Goal: Information Seeking & Learning: Learn about a topic

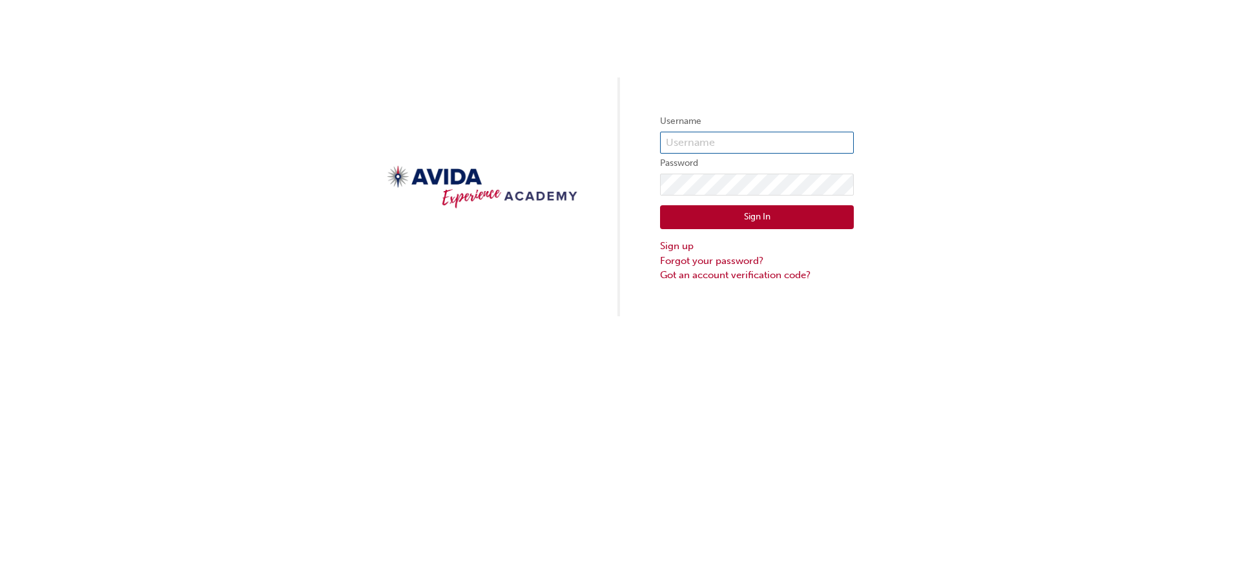
type input "rhoiles"
click at [727, 218] on button "Sign In" at bounding box center [757, 217] width 194 height 25
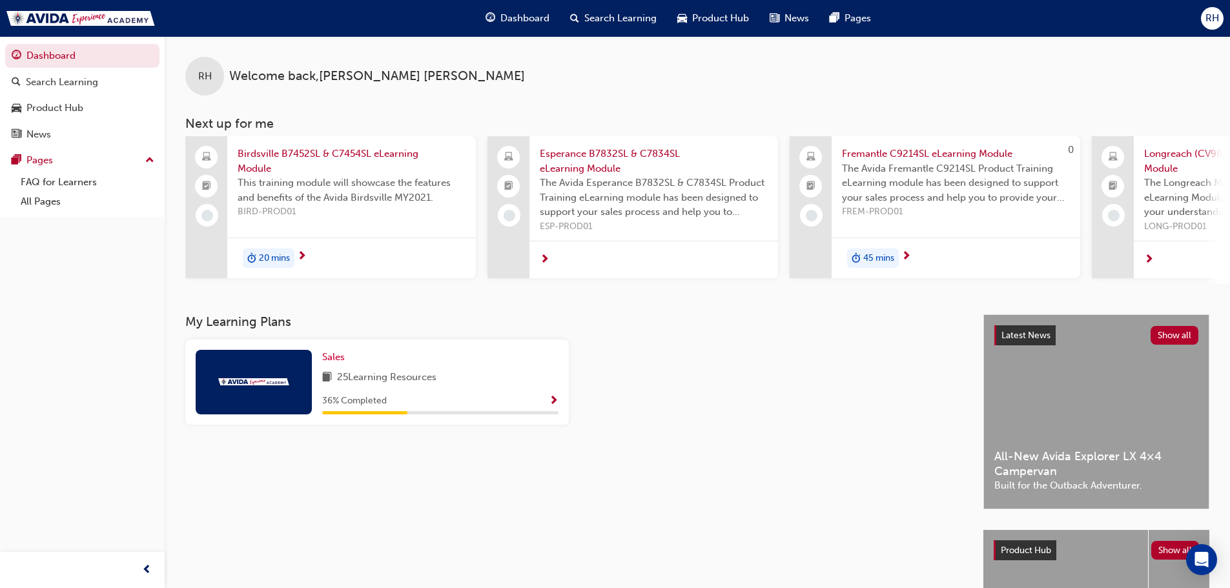
click at [307, 155] on span "Birdsville B7452SL & C7454SL eLearning Module" at bounding box center [352, 161] width 228 height 29
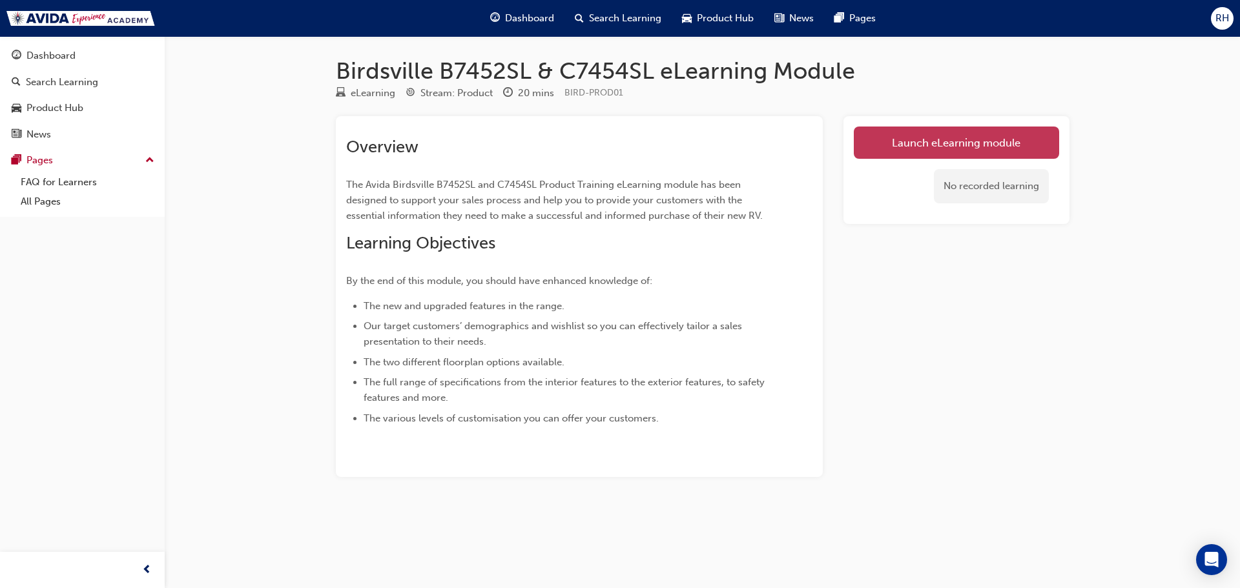
click at [940, 141] on link "Launch eLearning module" at bounding box center [956, 143] width 205 height 32
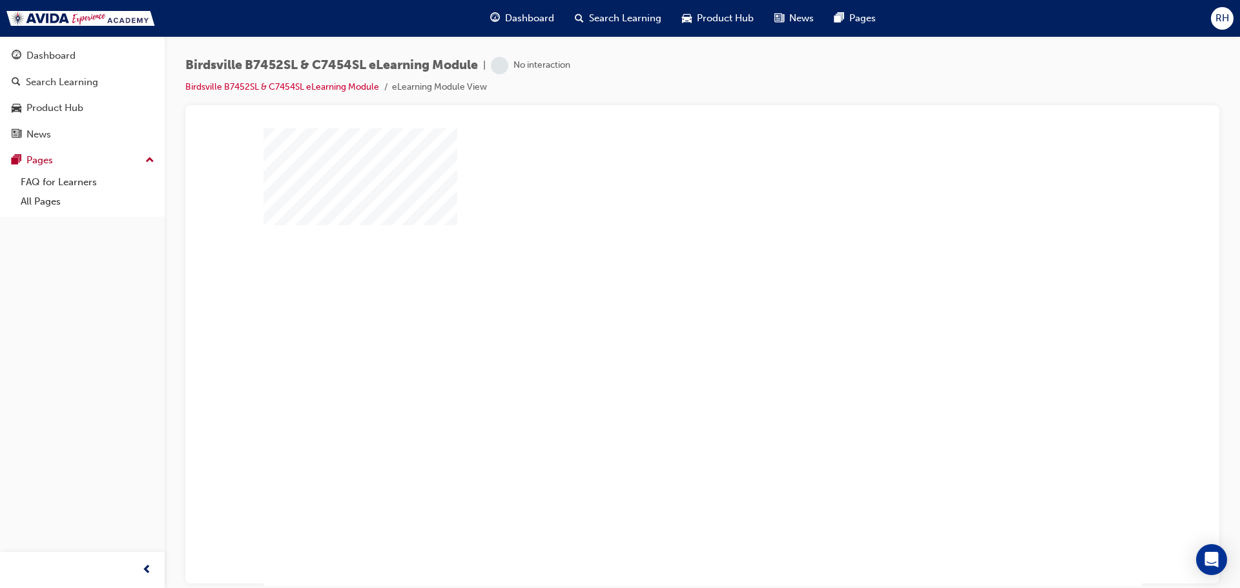
click at [665, 320] on div "play" at bounding box center [665, 320] width 0 height 0
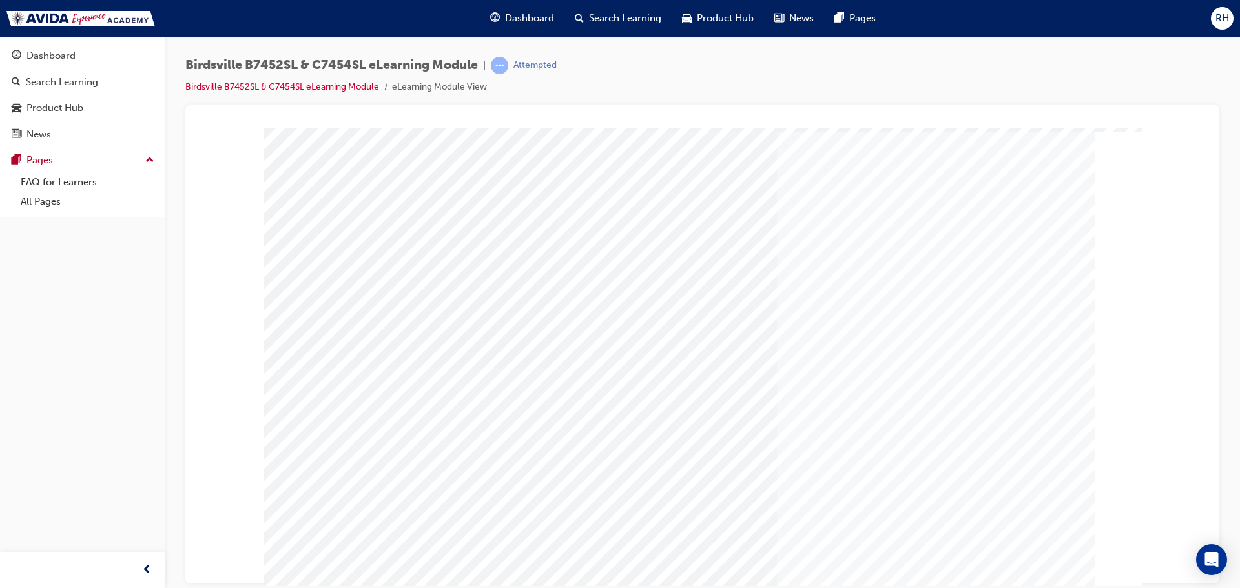
scroll to position [7, 0]
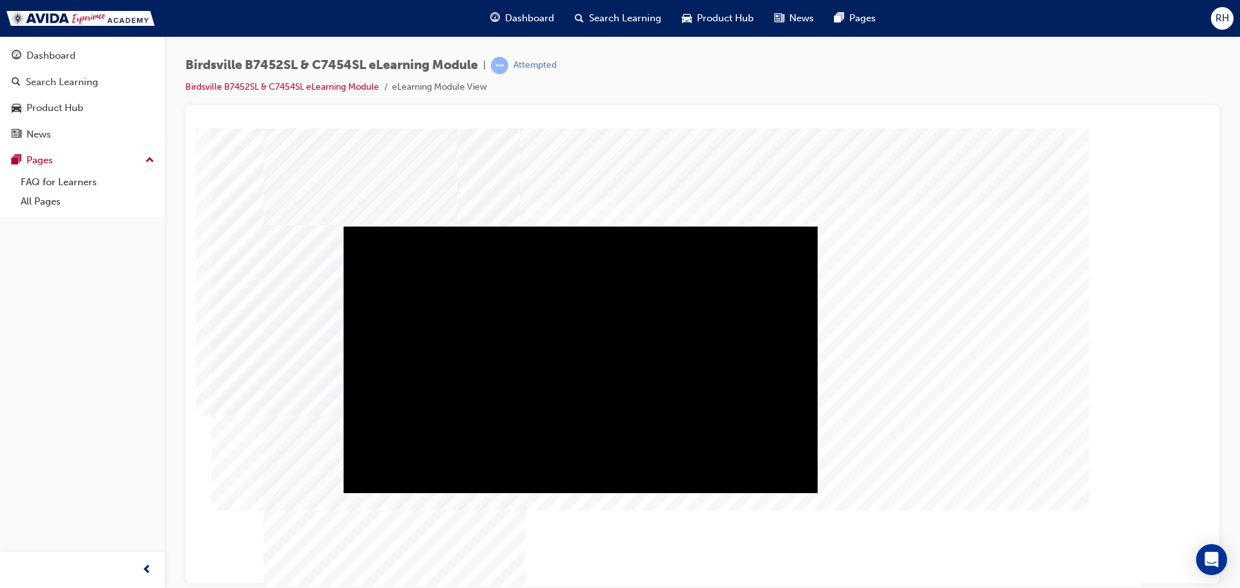
click at [574, 226] on div "Play" at bounding box center [581, 226] width 474 height 0
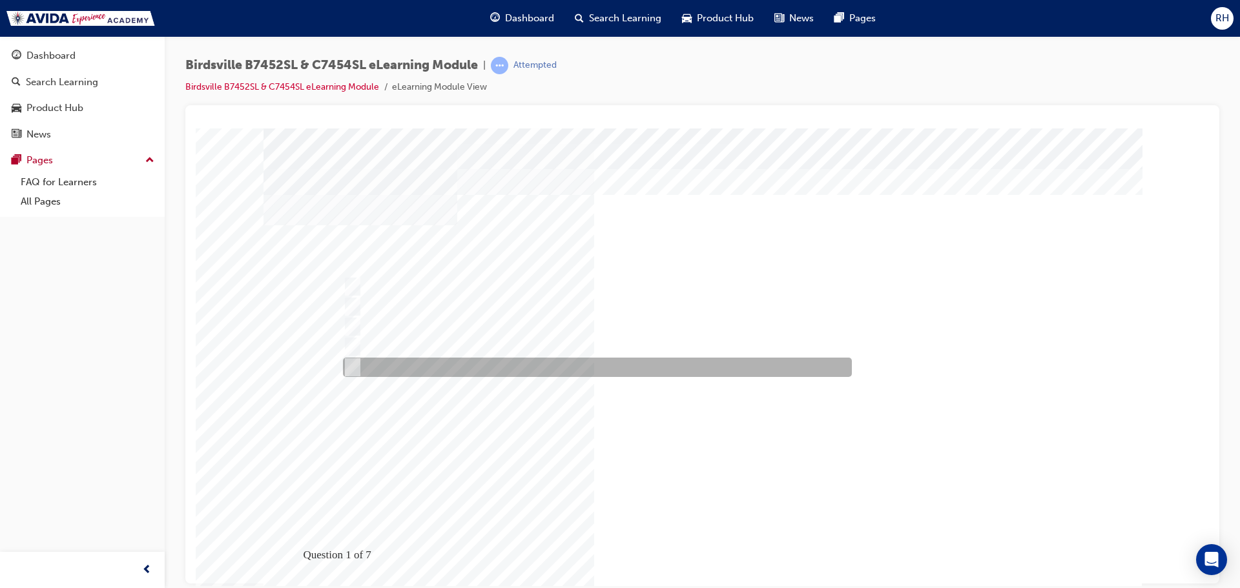
click at [347, 369] on input "All of the above" at bounding box center [350, 367] width 14 height 14
radio input "true"
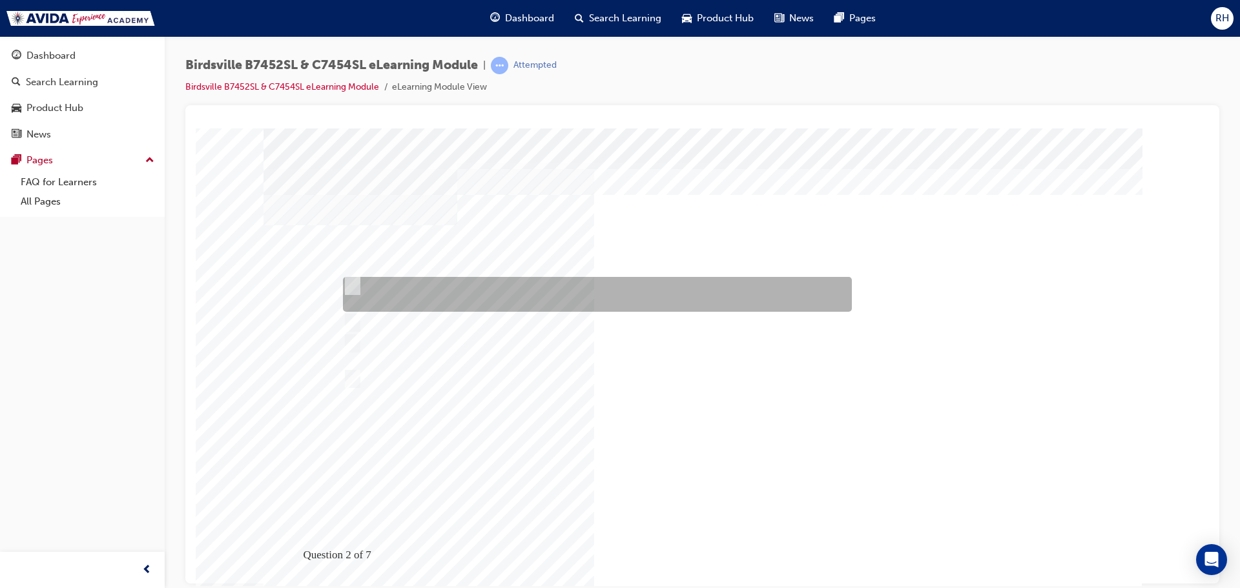
click at [355, 285] on input "Birdsville features Front wheel drive, 4 cylinder turbo diesel engine, and has …" at bounding box center [350, 286] width 14 height 14
radio input "true"
click at [347, 277] on div at bounding box center [594, 294] width 509 height 35
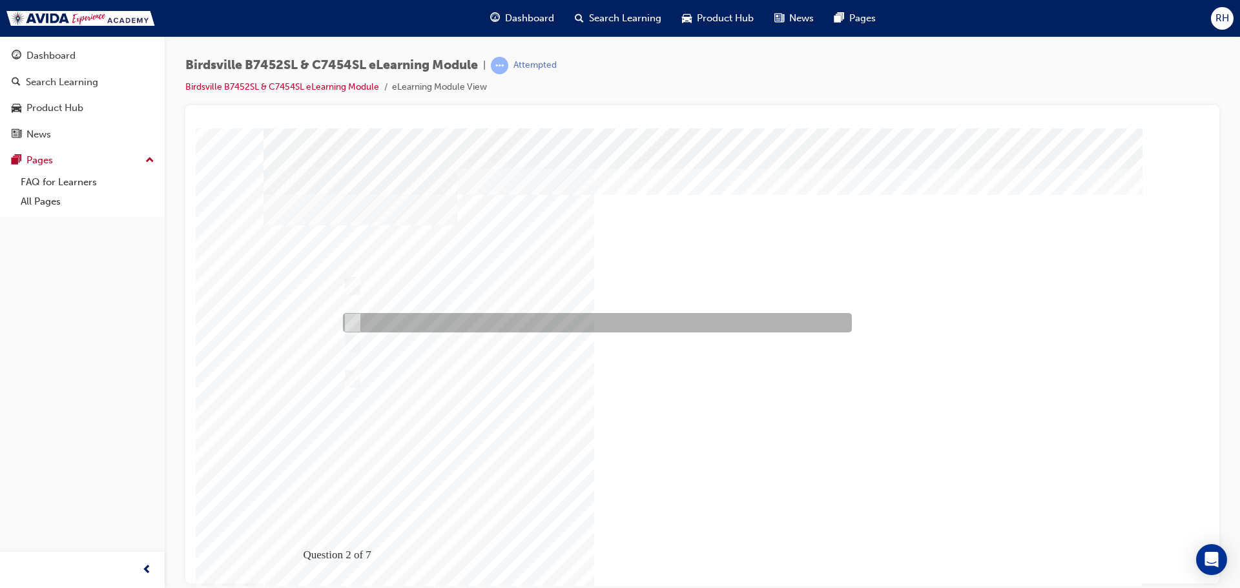
click at [357, 322] on input "Birdsville engine power is 117kW @ 1500rpm, and torque is 400Nm @ 2750rpm." at bounding box center [350, 323] width 14 height 14
radio input "true"
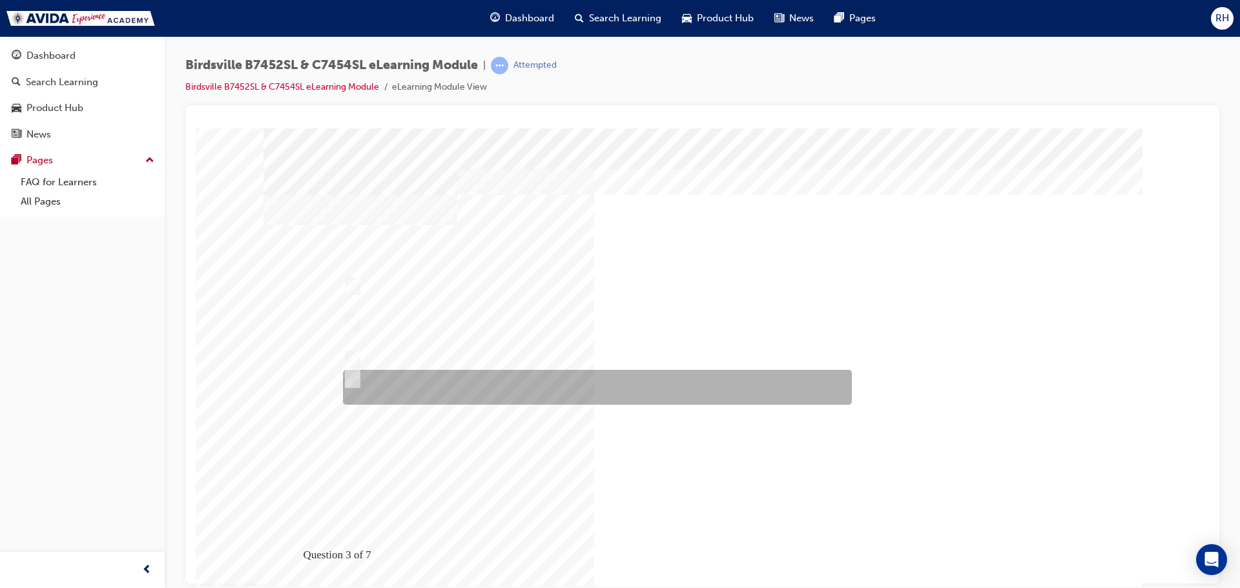
click at [355, 376] on input "All of the above." at bounding box center [350, 379] width 14 height 14
radio input "true"
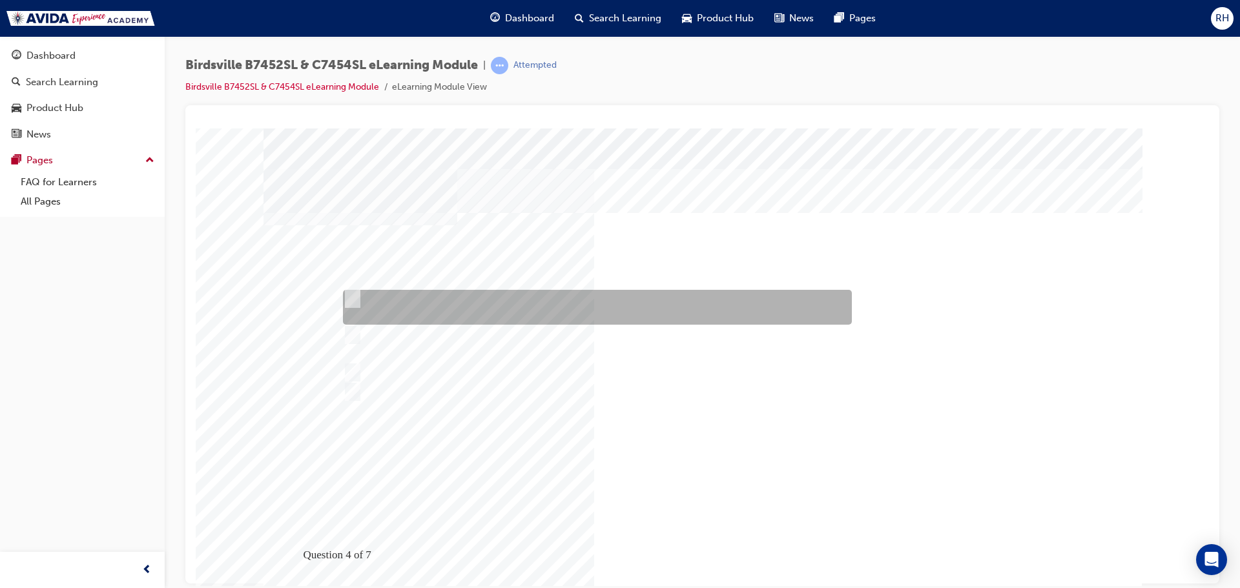
click at [356, 295] on input "Free 2-year roadside assistance with Avida RV Help: a 24 hour, seven day a week…" at bounding box center [349, 299] width 14 height 14
checkbox input "true"
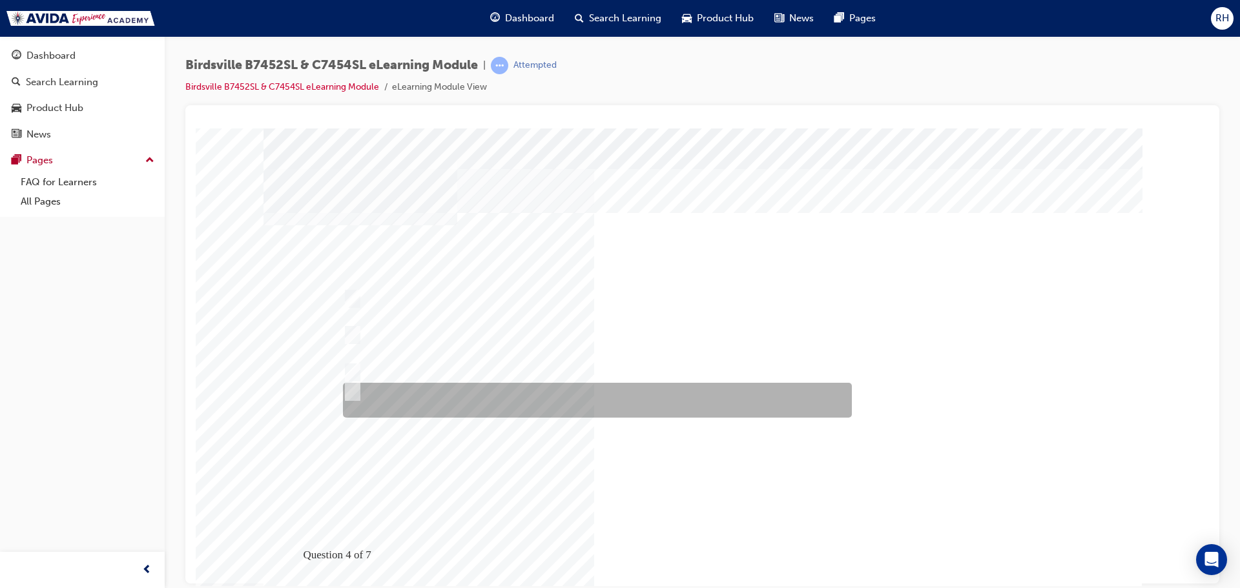
click at [360, 389] on div at bounding box center [594, 400] width 509 height 35
checkbox input "true"
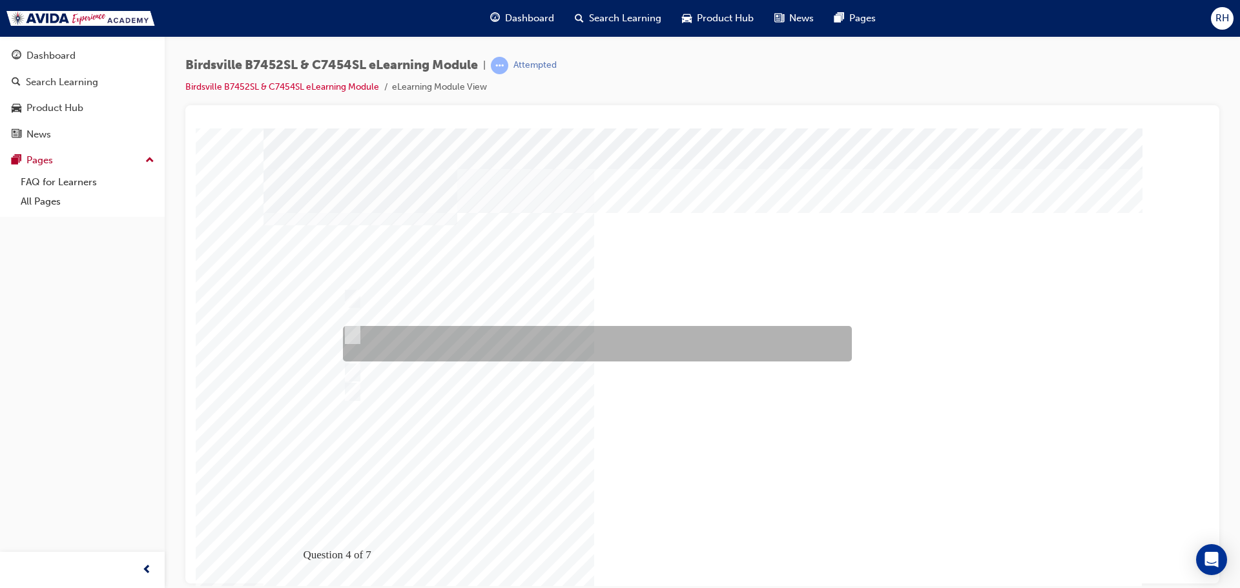
click at [346, 335] on input "5-year structural guarantee - starting from the date of delivery to the origina…" at bounding box center [349, 335] width 14 height 14
checkbox input "true"
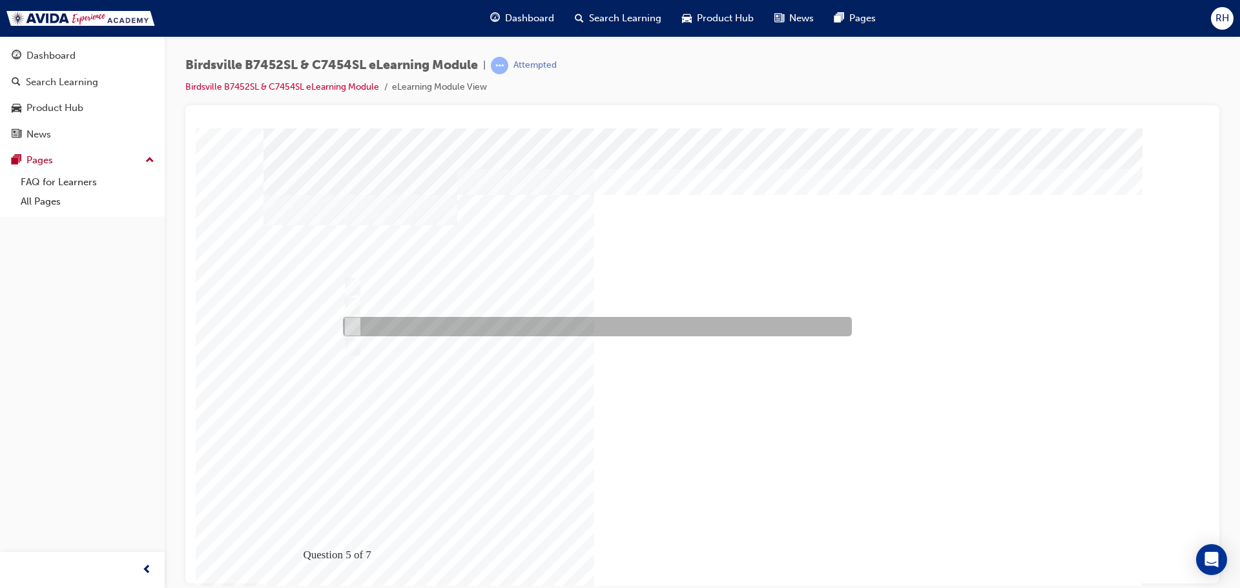
click at [351, 325] on input "2,000kg" at bounding box center [350, 327] width 14 height 14
radio input "true"
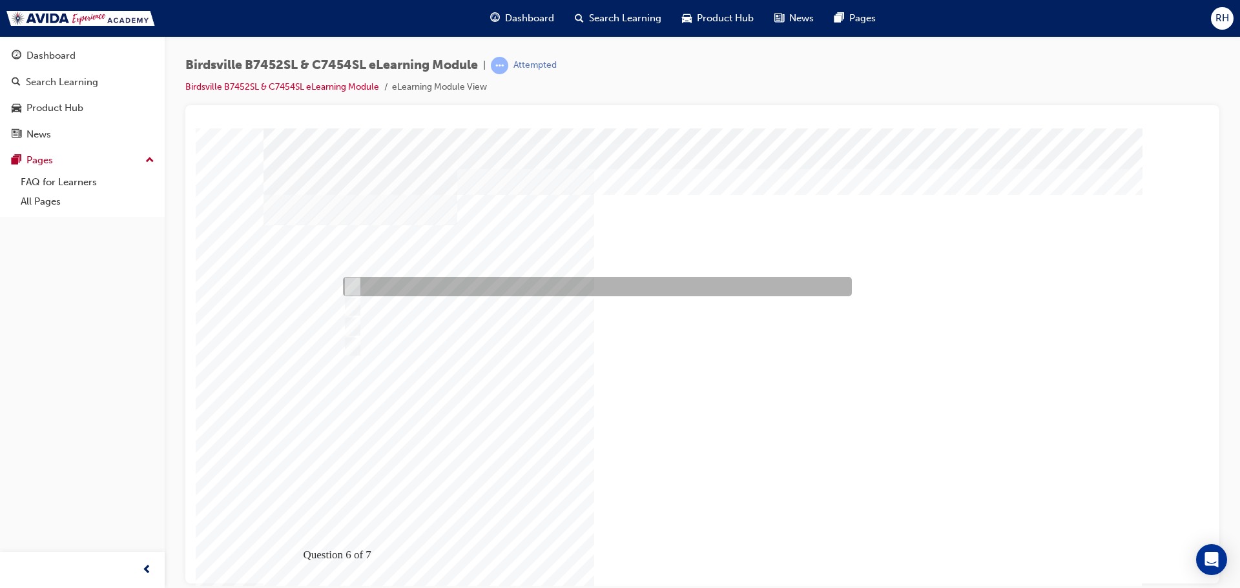
click at [353, 284] on input "One-piece floor, walls & roof construction" at bounding box center [349, 287] width 14 height 14
checkbox input "true"
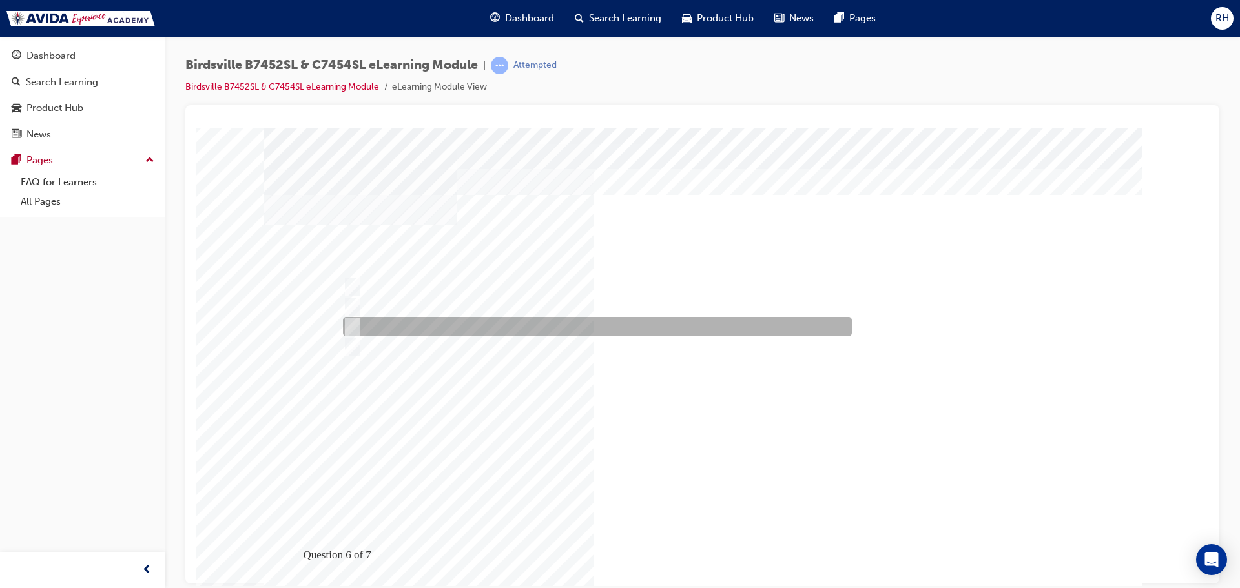
click at [355, 325] on input "Dent & hail resistant" at bounding box center [349, 327] width 14 height 14
checkbox input "true"
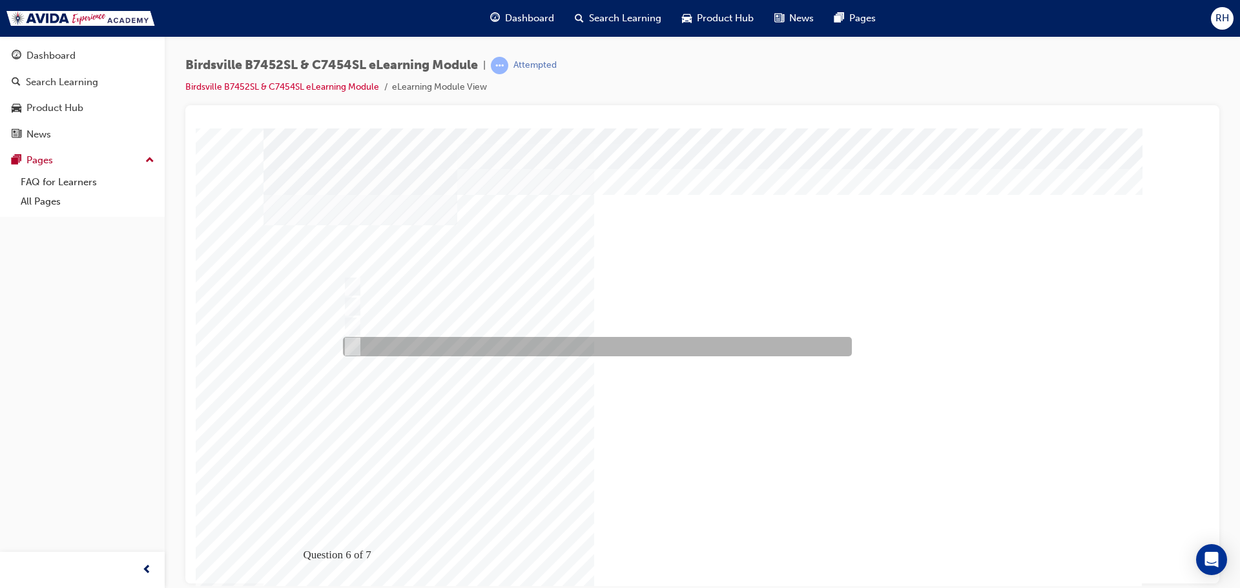
click at [352, 351] on input "High insulation rating" at bounding box center [349, 347] width 14 height 14
checkbox input "true"
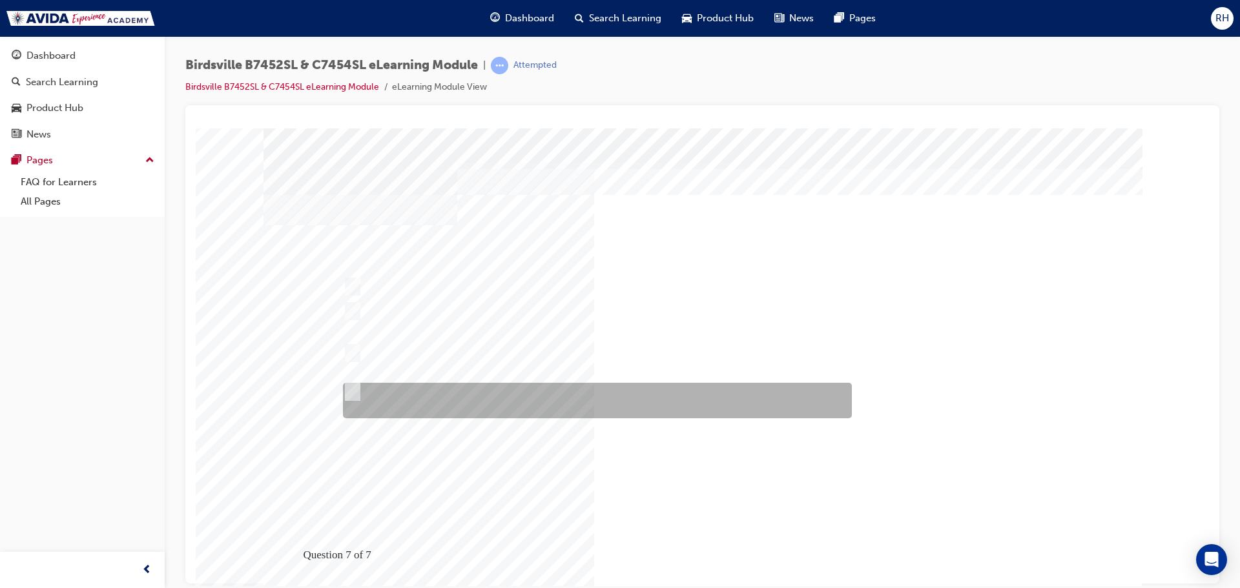
click at [359, 394] on div at bounding box center [594, 401] width 509 height 36
radio input "true"
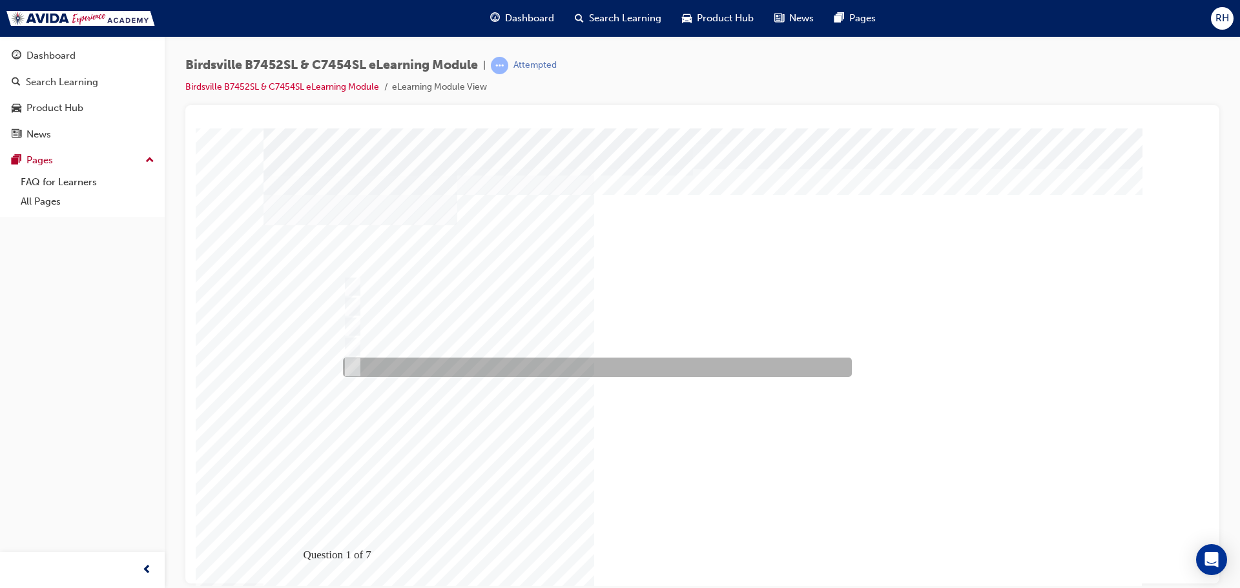
click at [354, 367] on input "All of the above" at bounding box center [350, 367] width 14 height 14
radio input "true"
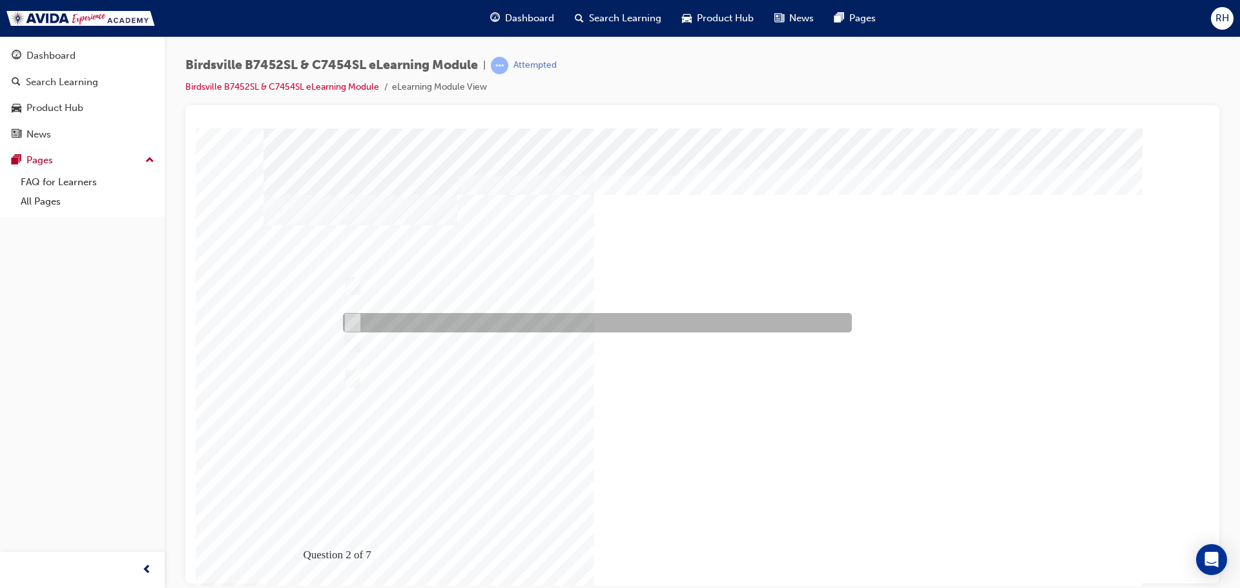
click at [353, 322] on input "Birdsville engine power is 117kW @ 1500rpm, and torque is 400Nm @ 2750rpm." at bounding box center [350, 323] width 14 height 14
radio input "true"
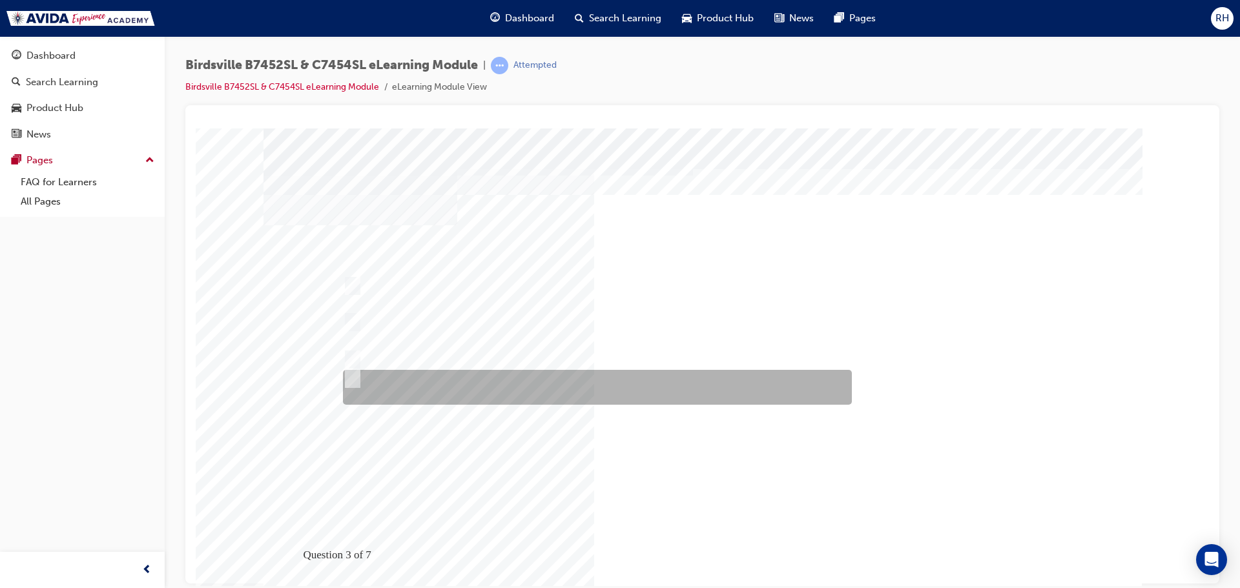
click at [353, 378] on input "All of the above." at bounding box center [350, 379] width 14 height 14
radio input "true"
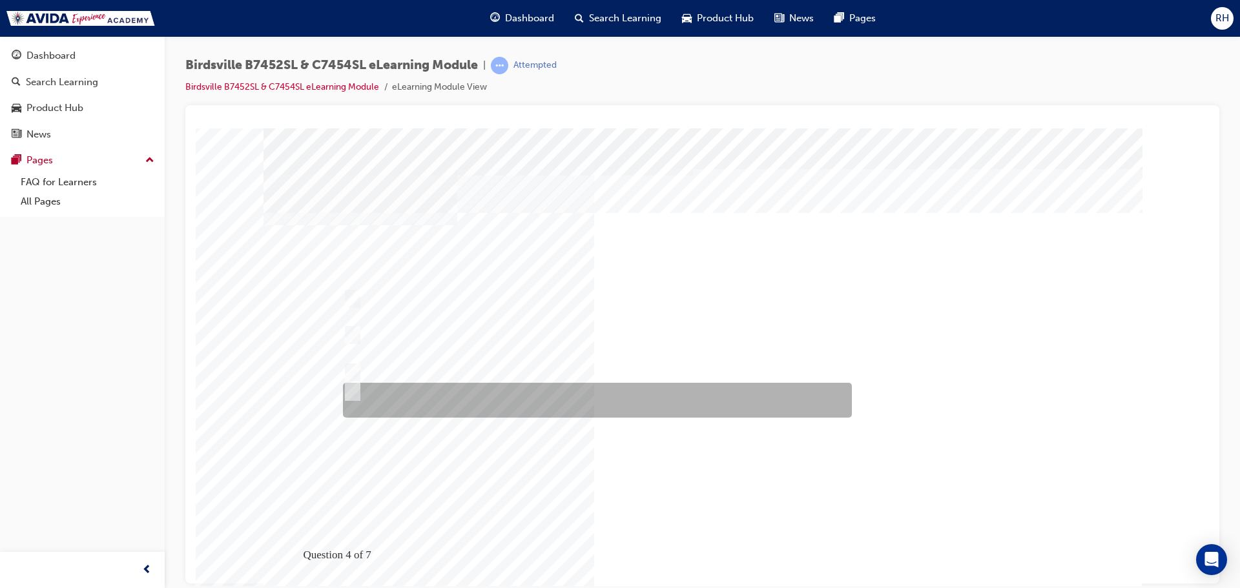
click at [355, 396] on input "Access to a network of over 100 accredited service locations with our\3factory …" at bounding box center [349, 392] width 14 height 14
checkbox input "true"
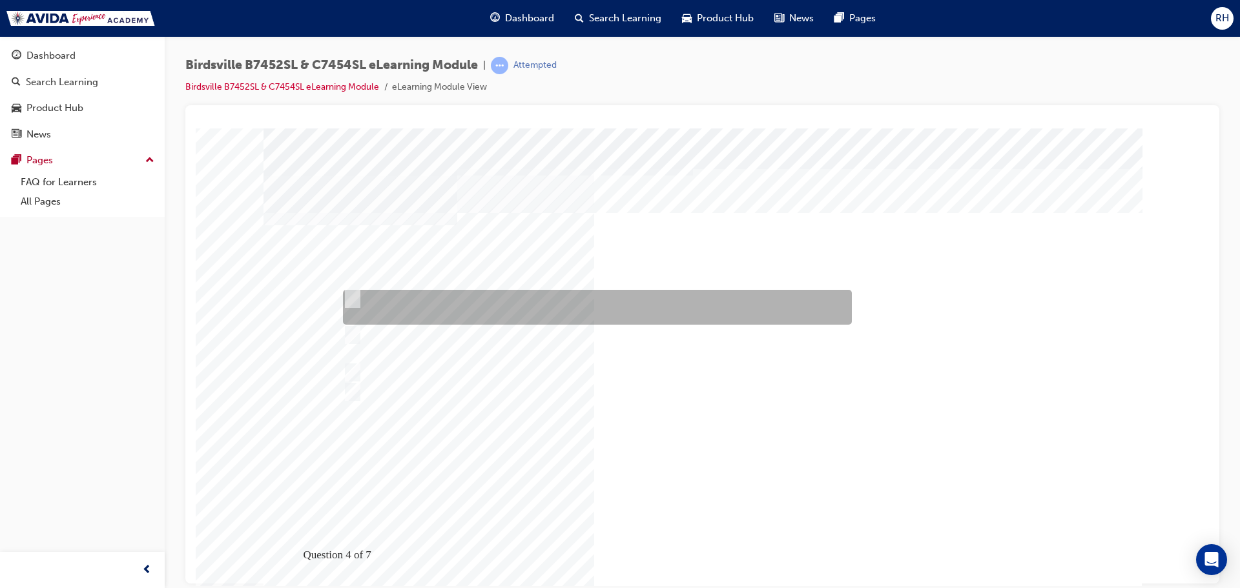
click at [348, 290] on div at bounding box center [594, 307] width 509 height 35
checkbox input "true"
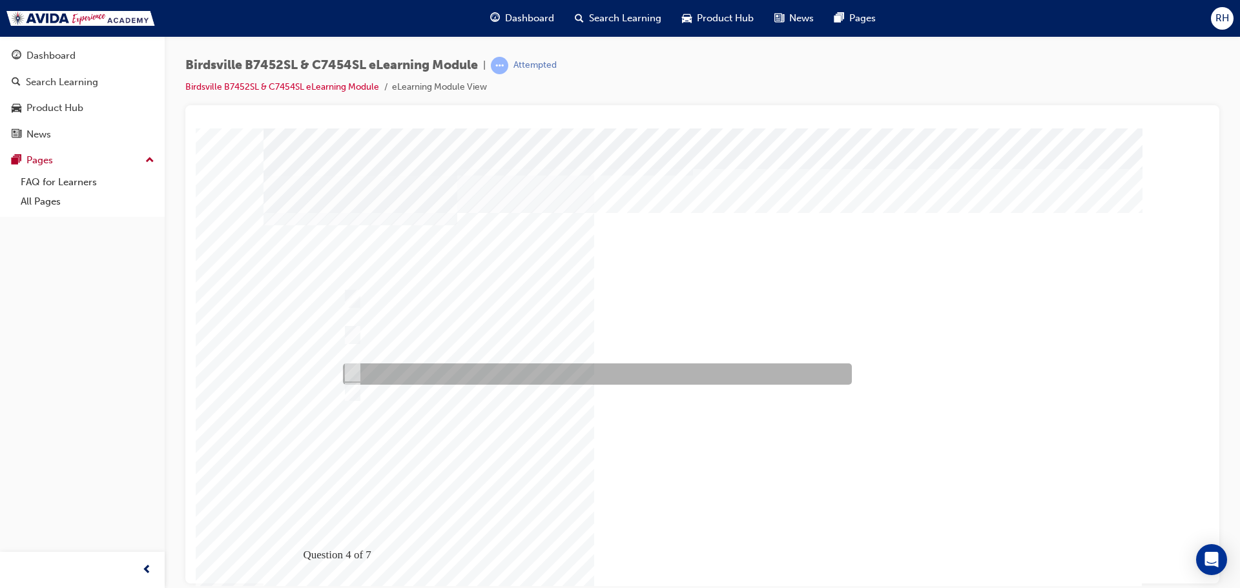
click at [355, 370] on input "3-year factory backed warranty for “peace-of-mind.”" at bounding box center [349, 373] width 14 height 14
checkbox input "true"
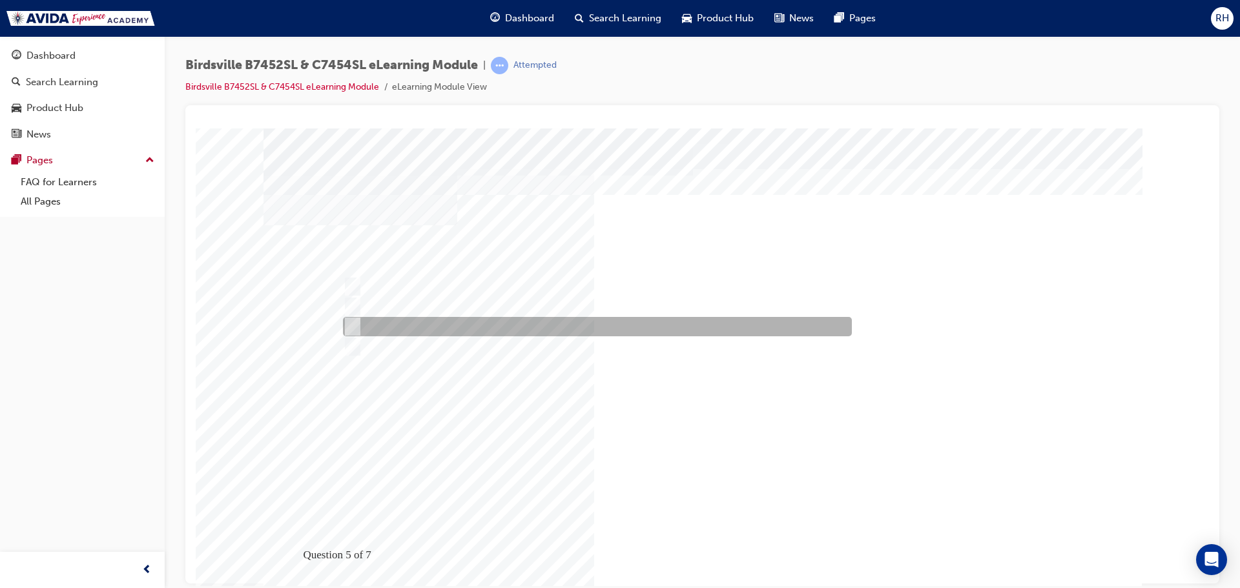
click at [356, 329] on input "2,000kg" at bounding box center [350, 327] width 14 height 14
radio input "true"
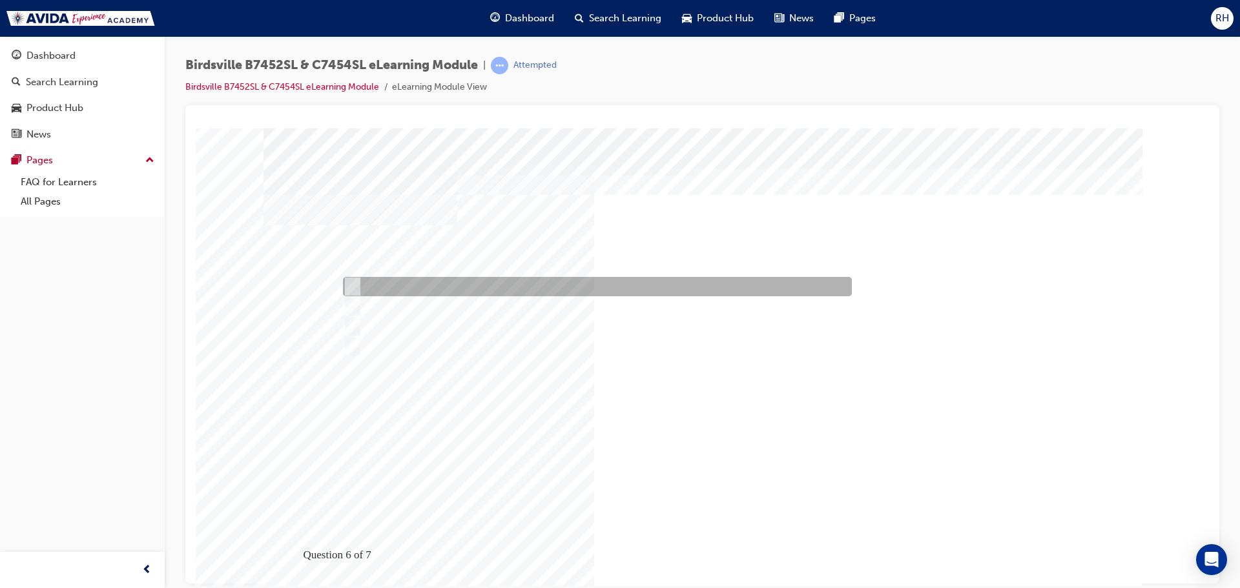
click at [351, 282] on input "One-piece floor, walls & roof construction" at bounding box center [349, 287] width 14 height 14
checkbox input "true"
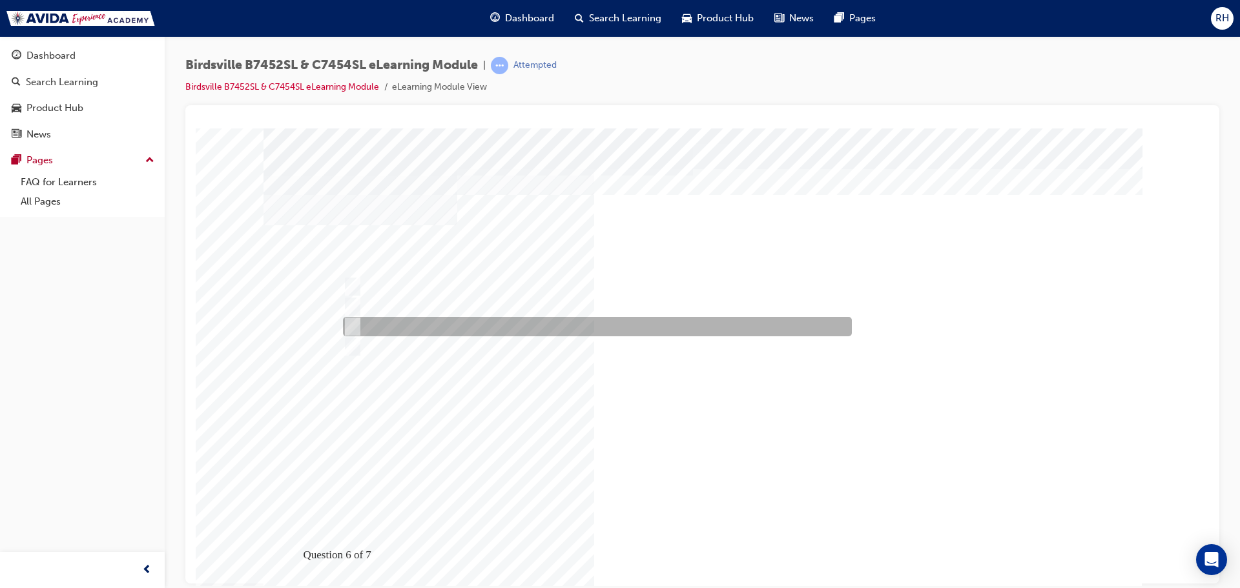
click at [348, 323] on input "Dent & hail resistant" at bounding box center [349, 327] width 14 height 14
checkbox input "true"
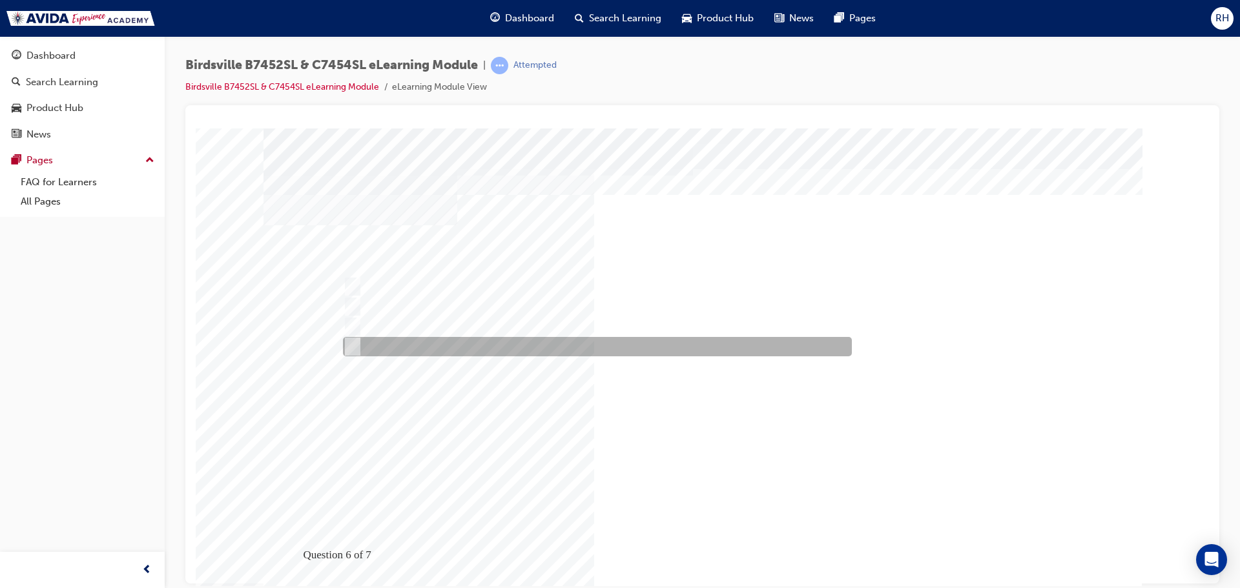
click at [358, 348] on div at bounding box center [594, 346] width 509 height 19
checkbox input "true"
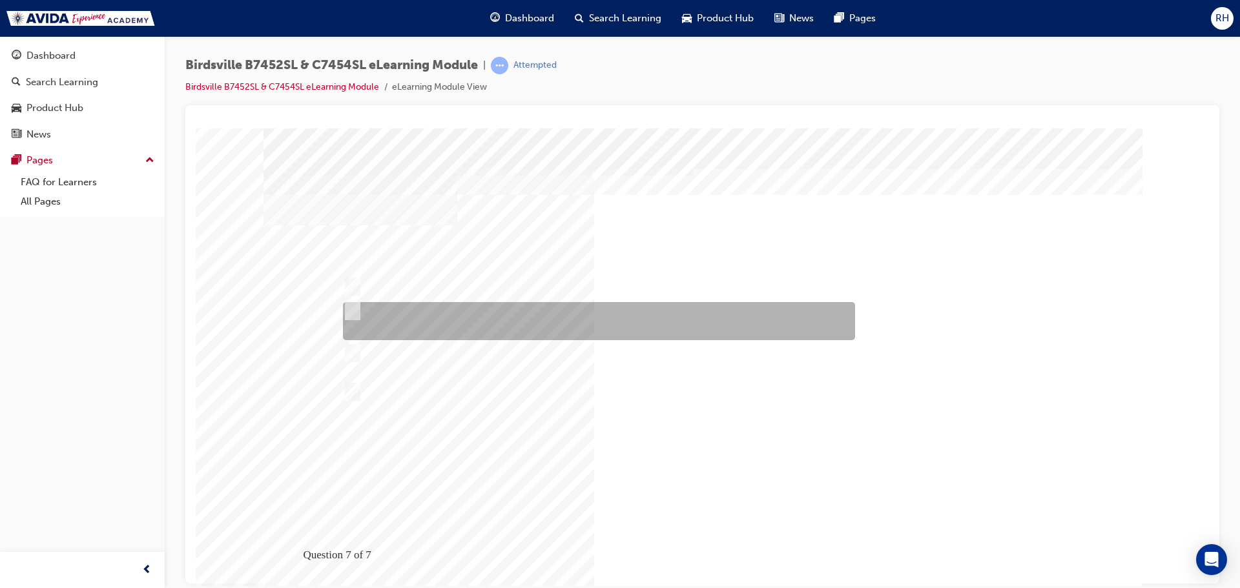
click at [351, 305] on input "Large Slide Out, Reverse cycle A/C, Internal Speakers and USBs, Smart TV with D…" at bounding box center [350, 311] width 14 height 14
radio input "true"
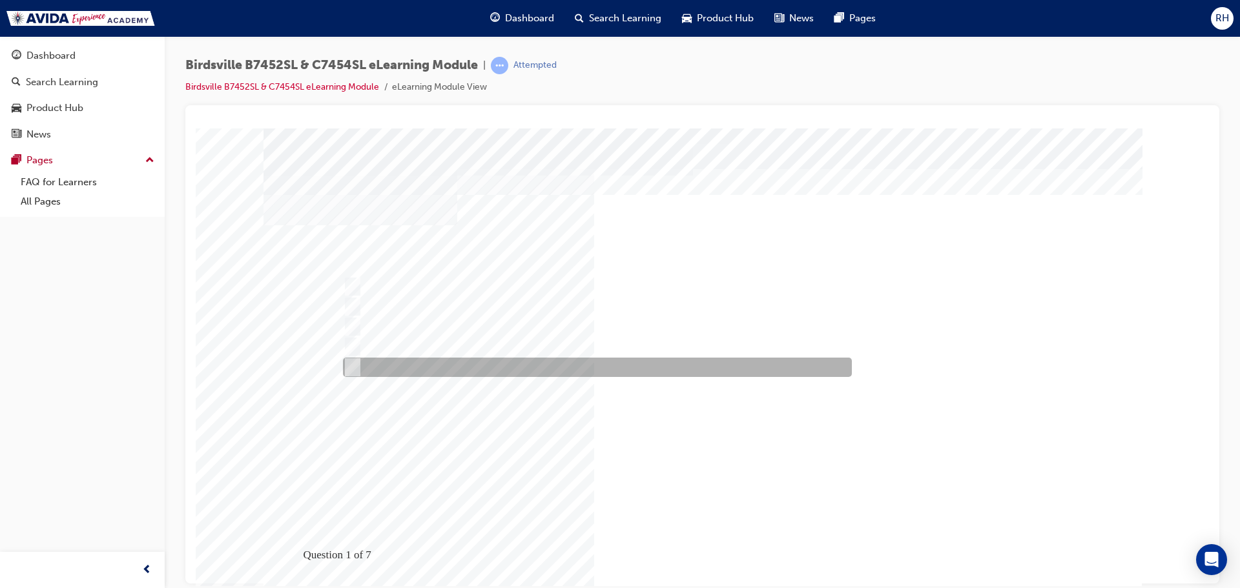
click at [352, 367] on input "All of the above" at bounding box center [350, 367] width 14 height 14
radio input "true"
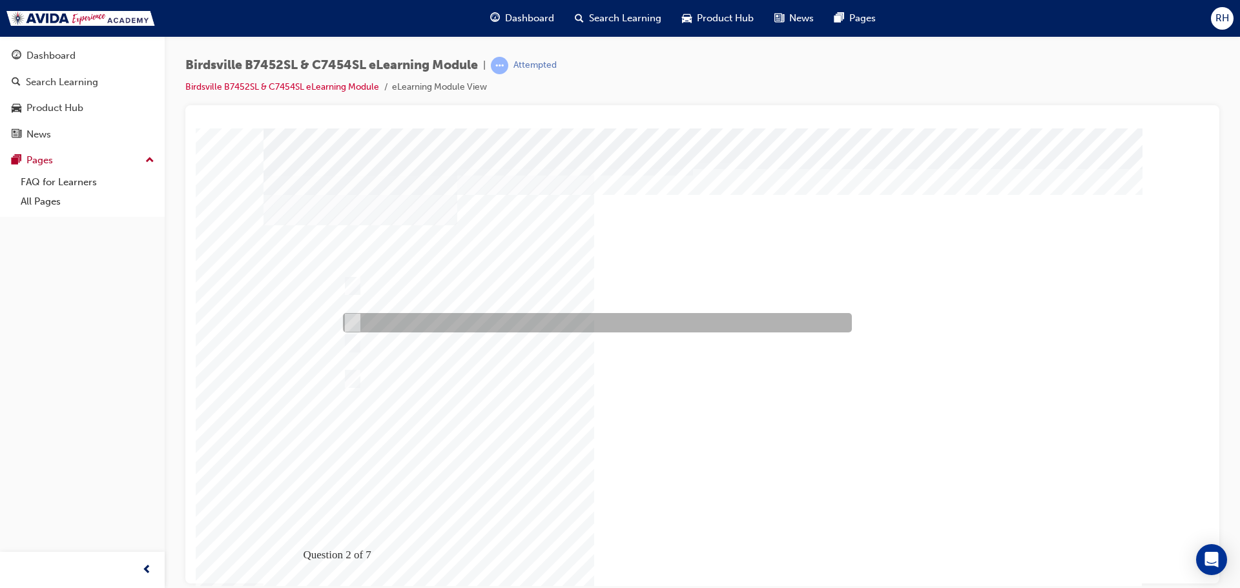
click at [351, 323] on input "Birdsville engine power is 117kW @ 1500rpm, and torque is 400Nm @ 2750rpm." at bounding box center [350, 323] width 14 height 14
radio input "true"
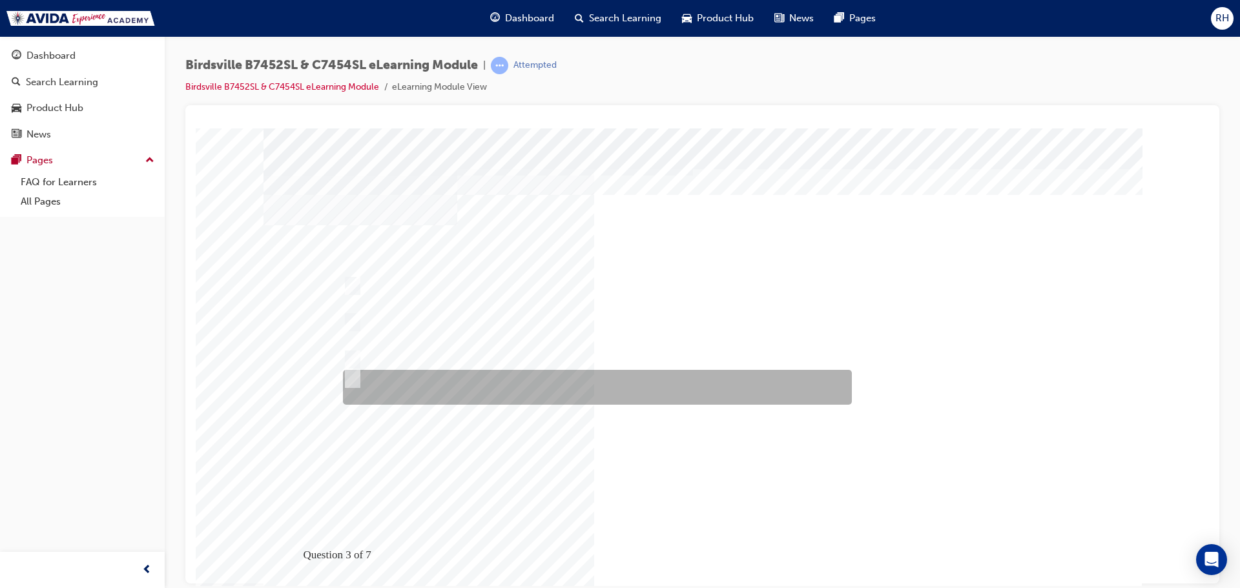
click at [352, 375] on input "All of the above." at bounding box center [350, 379] width 14 height 14
radio input "true"
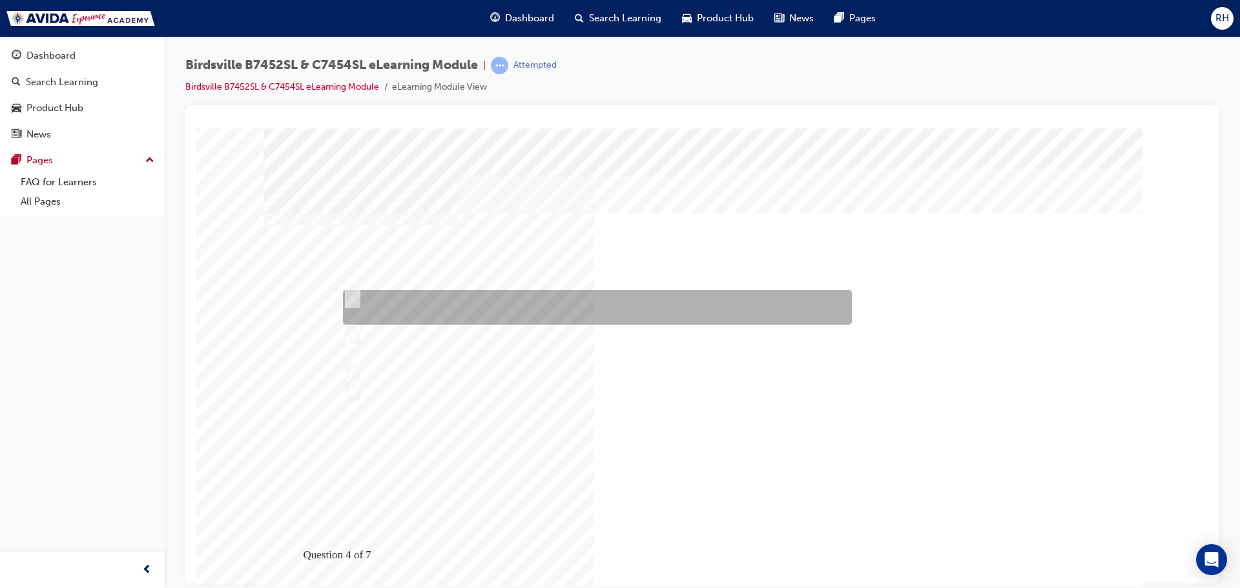
click at [355, 300] on input "Free 2-year roadside assistance with Avida RV Help: a 24 hour, seven day a week…" at bounding box center [349, 299] width 14 height 14
checkbox input "true"
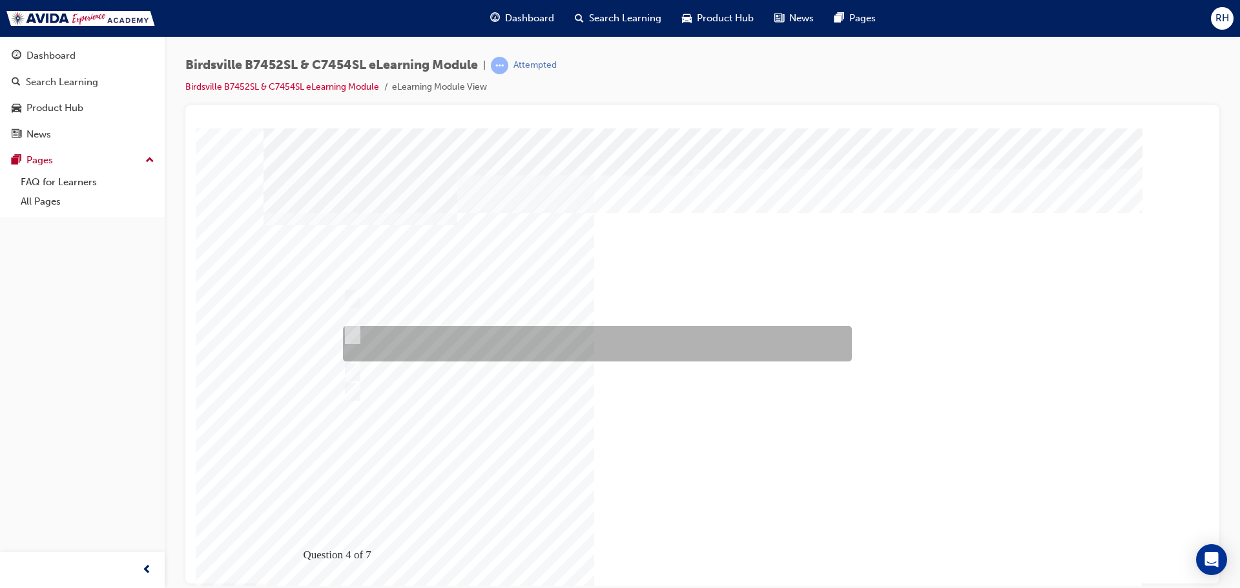
click at [359, 336] on div at bounding box center [594, 344] width 509 height 36
checkbox input "true"
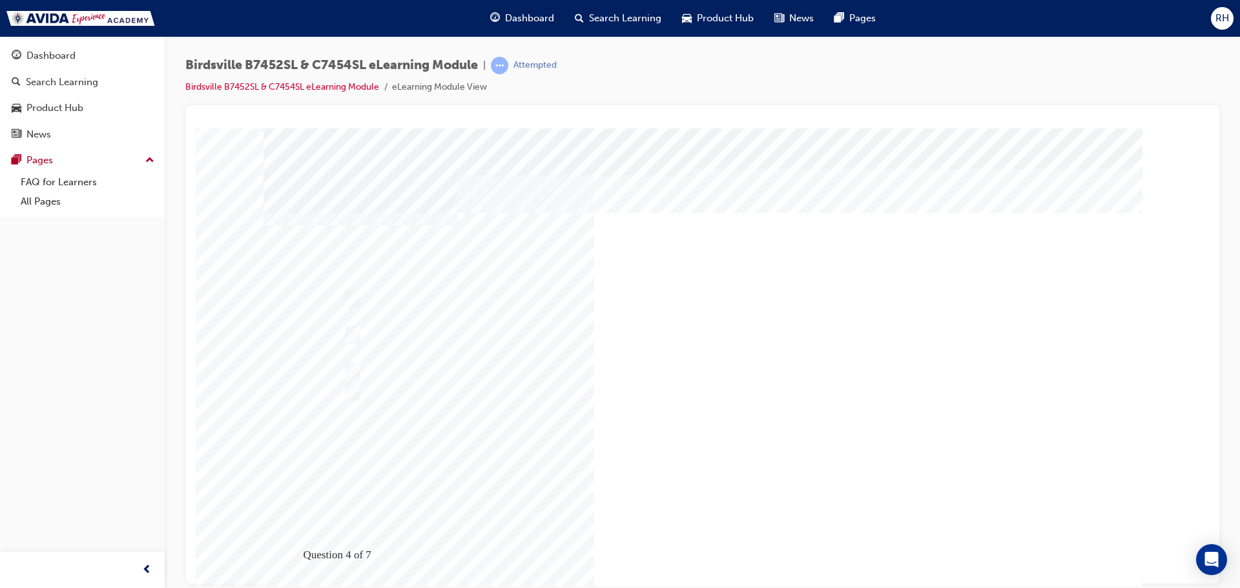
click at [357, 364] on div "Question 4 of 7" at bounding box center [703, 360] width 878 height 465
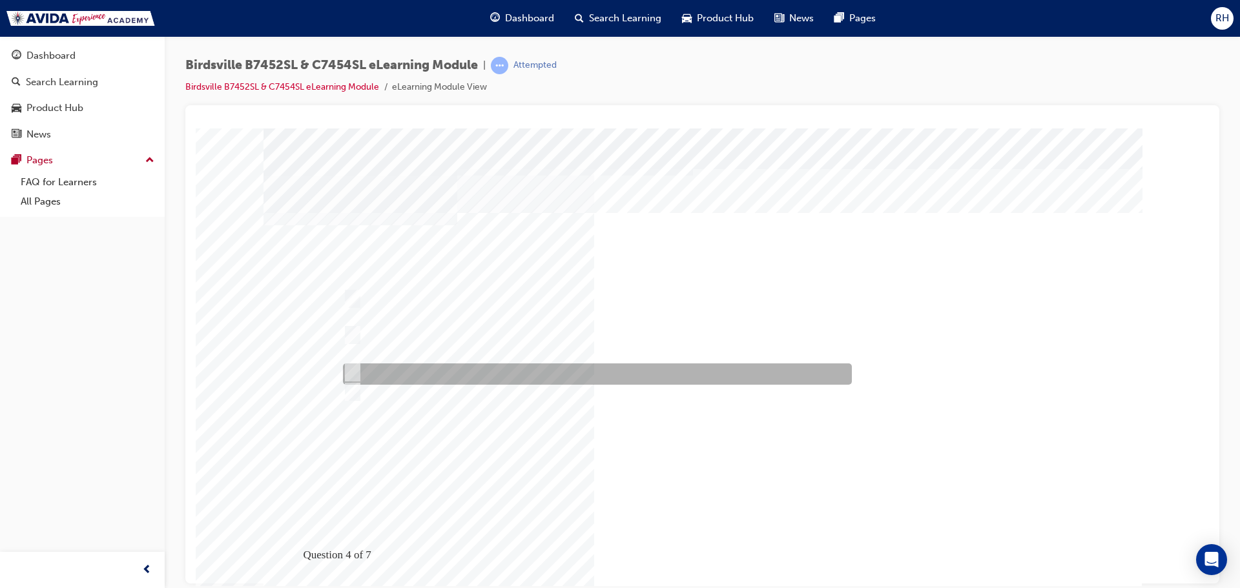
click at [354, 373] on input "3-year factory backed warranty for “peace-of-mind.”" at bounding box center [349, 373] width 14 height 14
checkbox input "true"
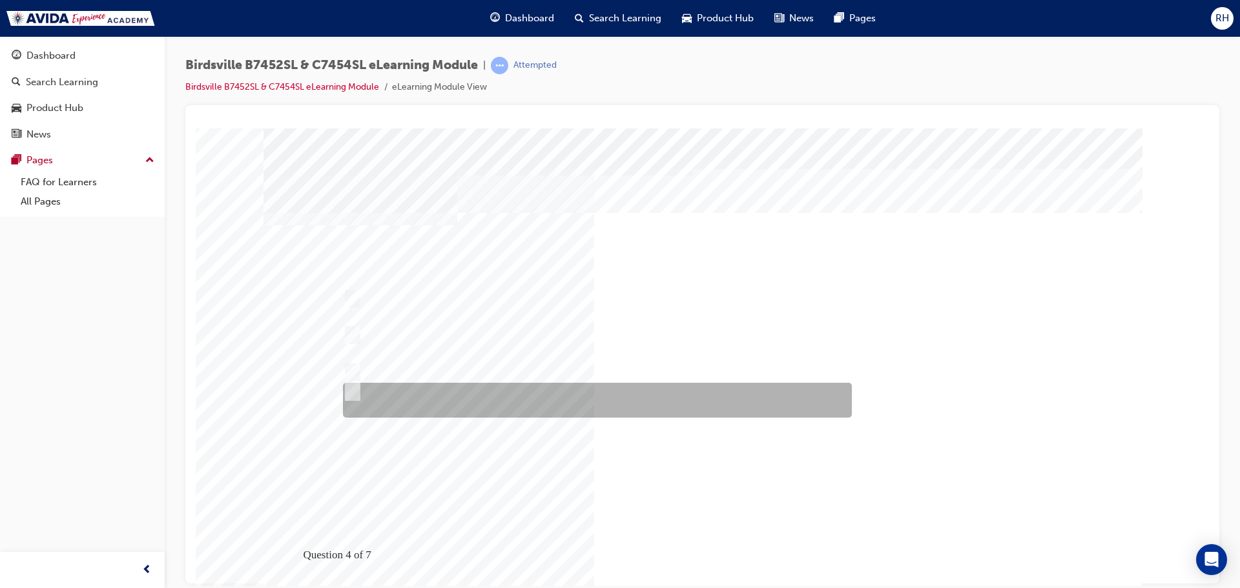
click at [355, 395] on input "Access to a network of over 100 accredited service locations with our\3factory …" at bounding box center [349, 392] width 14 height 14
checkbox input "true"
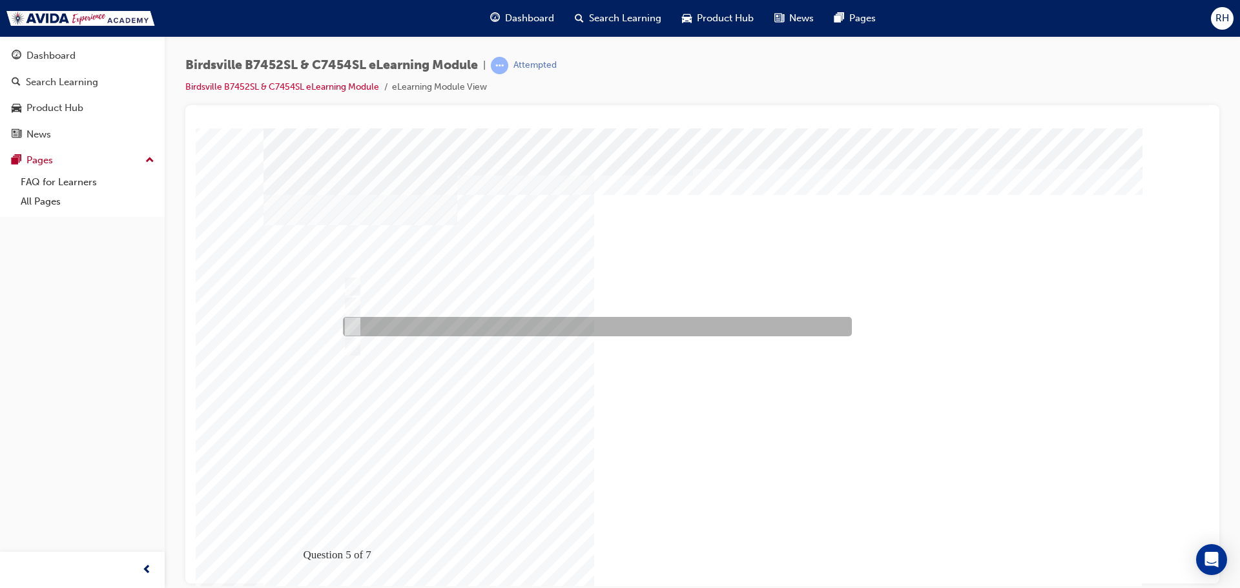
click at [346, 325] on input "2,000kg" at bounding box center [350, 327] width 14 height 14
radio input "true"
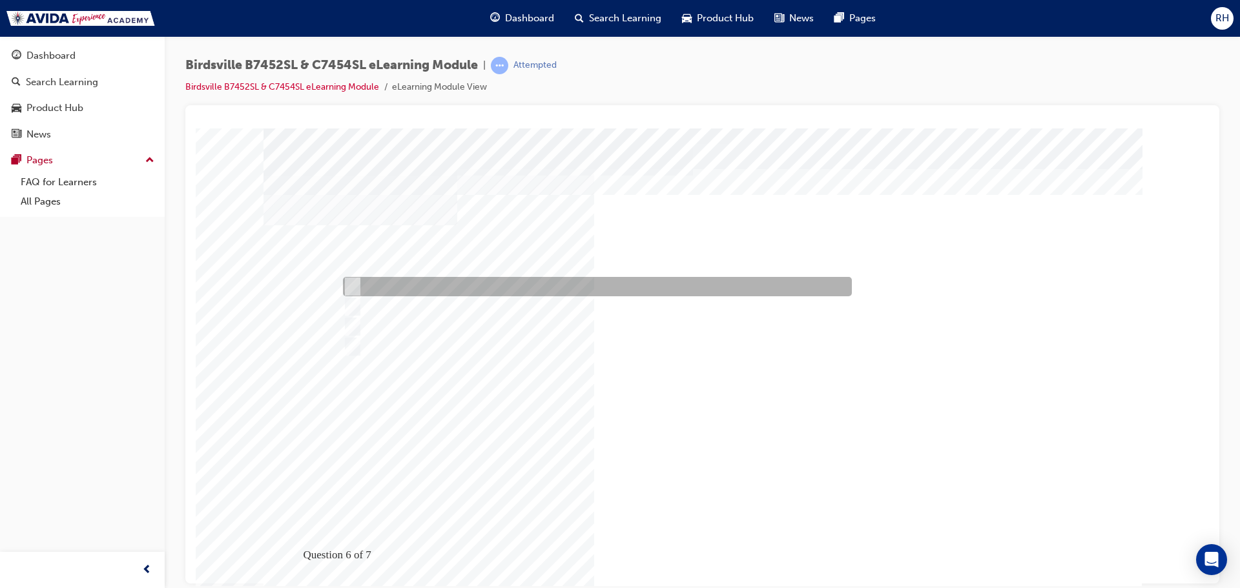
click at [353, 282] on input "One-piece floor, walls & roof construction" at bounding box center [349, 287] width 14 height 14
checkbox input "true"
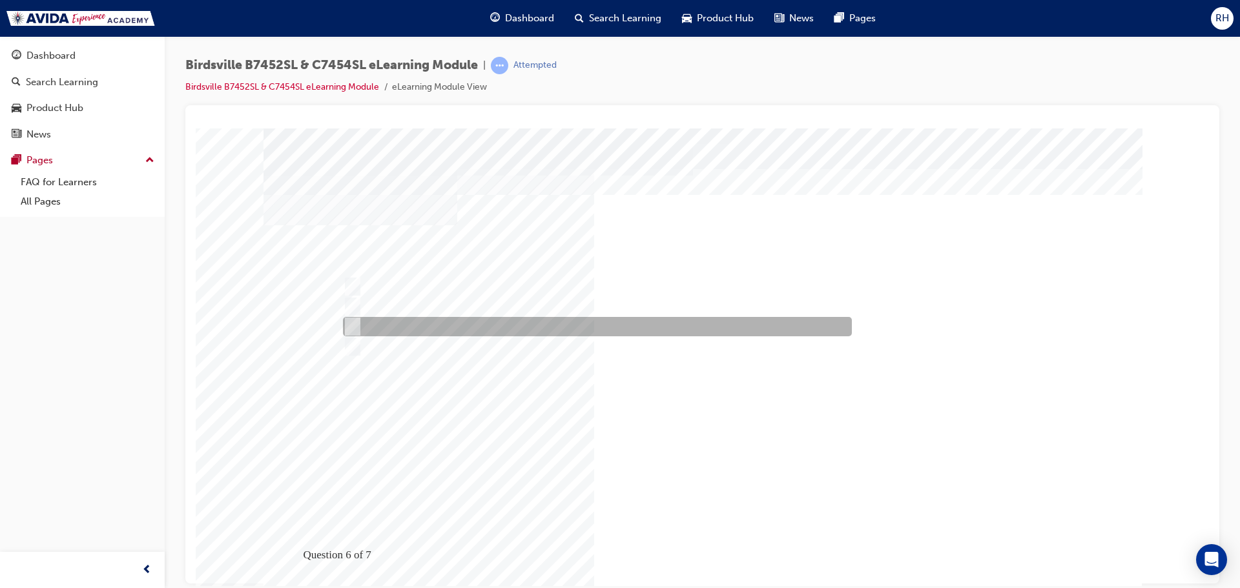
click at [353, 320] on input "Dent & hail resistant" at bounding box center [349, 327] width 14 height 14
checkbox input "true"
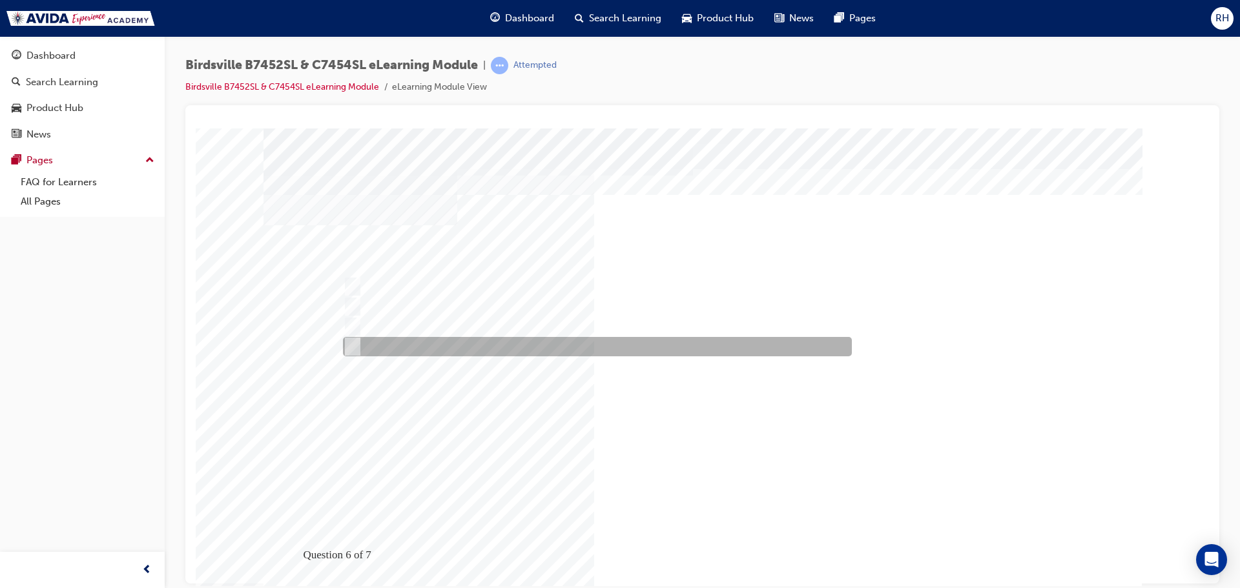
click at [357, 351] on div at bounding box center [594, 346] width 509 height 19
checkbox input "true"
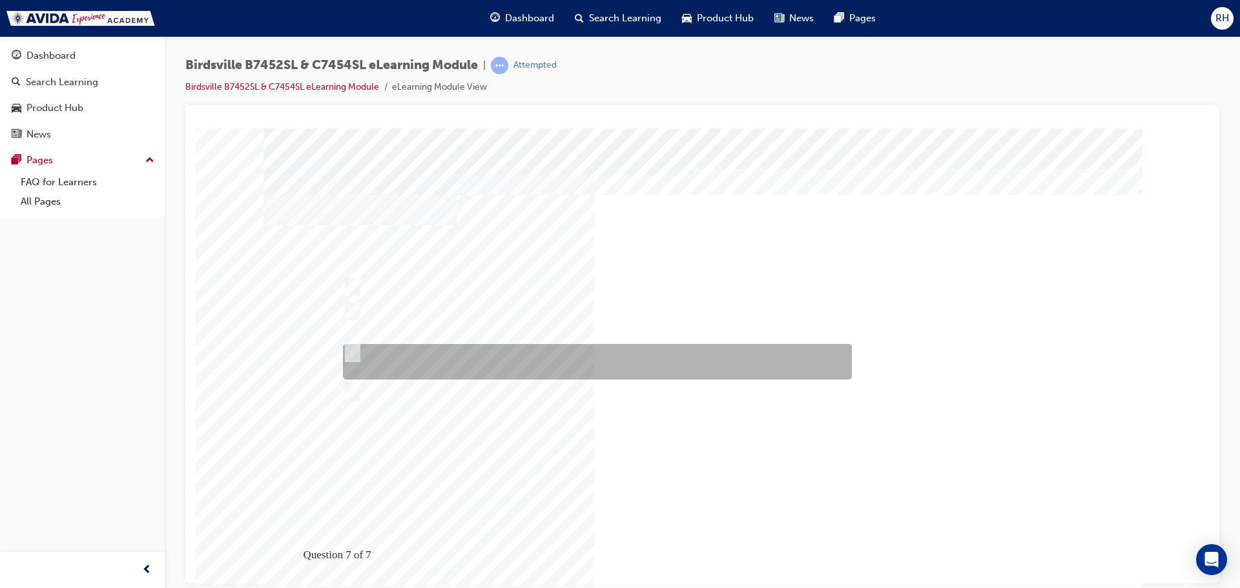
click at [351, 347] on input "Reverse Camera, Internal Speakers and USBs, Smart TV with DVD player, \3Roller …" at bounding box center [350, 353] width 14 height 14
radio input "true"
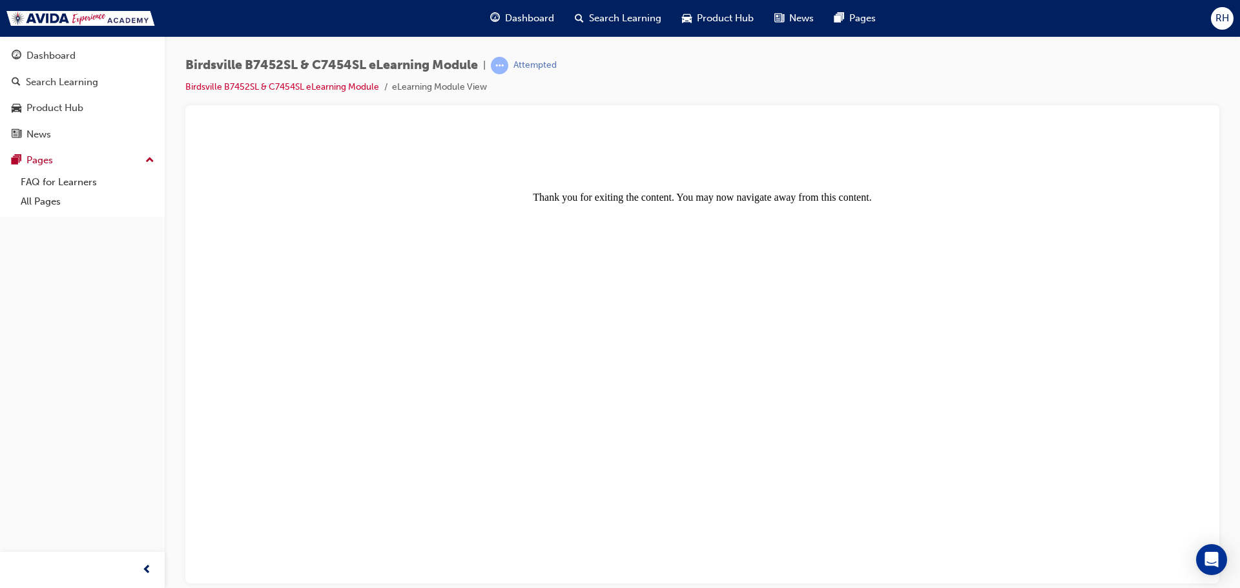
click at [1047, 550] on body "Thank you for exiting the content. You may now navigate away from this content." at bounding box center [702, 357] width 1003 height 448
click at [56, 61] on div "Dashboard" at bounding box center [50, 55] width 49 height 15
